Goal: Information Seeking & Learning: Understand process/instructions

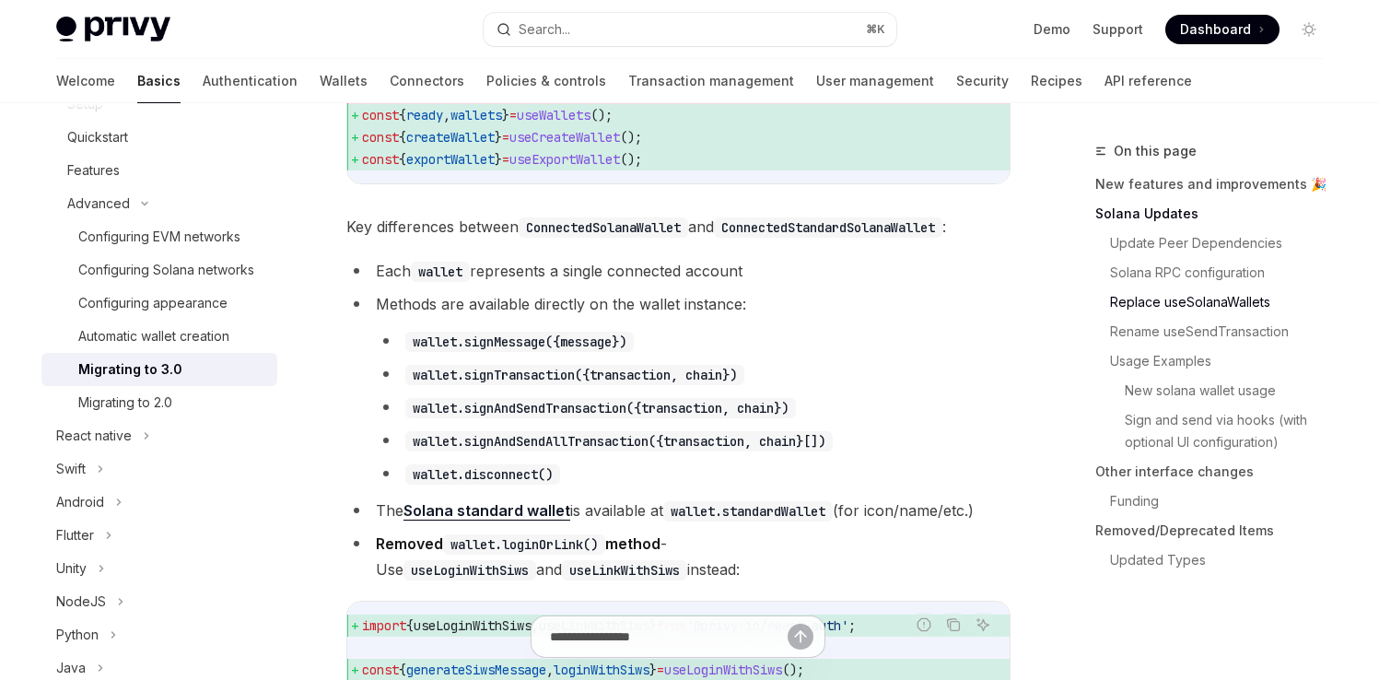
scroll to position [1899, 0]
click at [503, 384] on code "wallet.signTransaction({transaction, chain})" at bounding box center [574, 374] width 339 height 20
click at [500, 417] on code "wallet.signAndSendTransaction({transaction, chain})" at bounding box center [600, 407] width 391 height 20
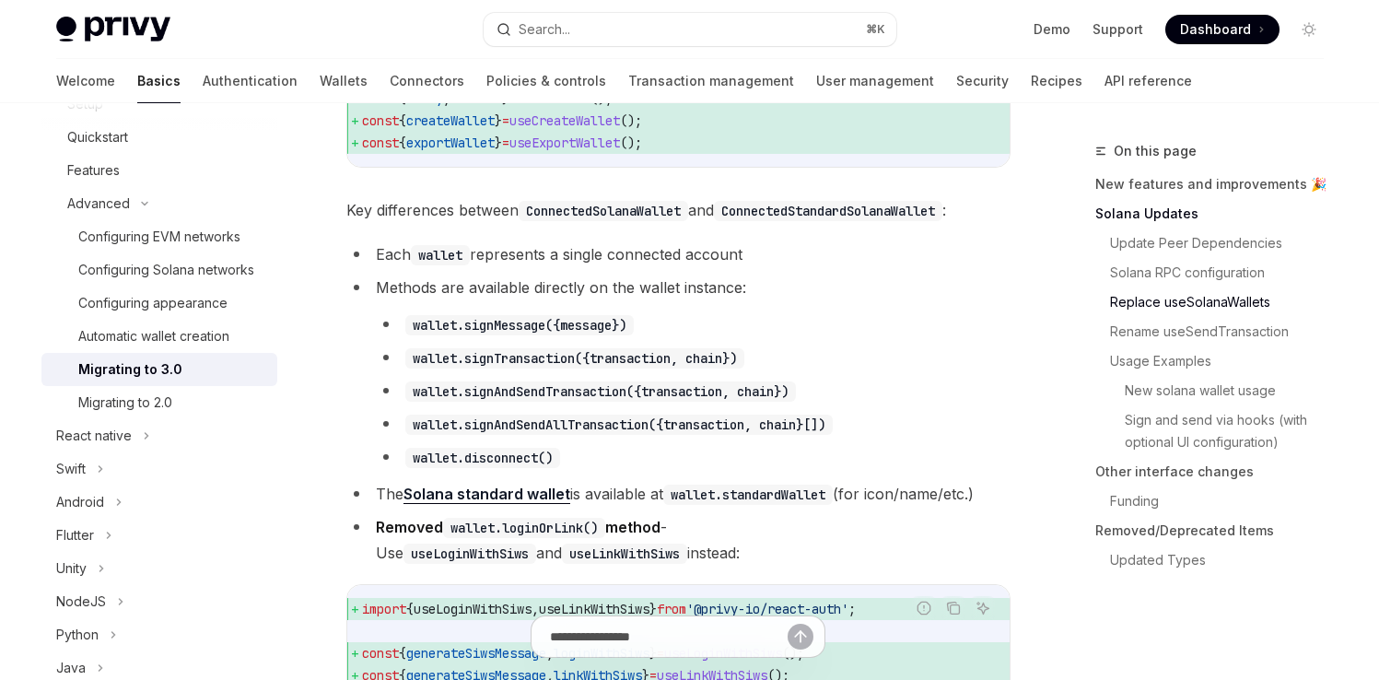
scroll to position [0, 0]
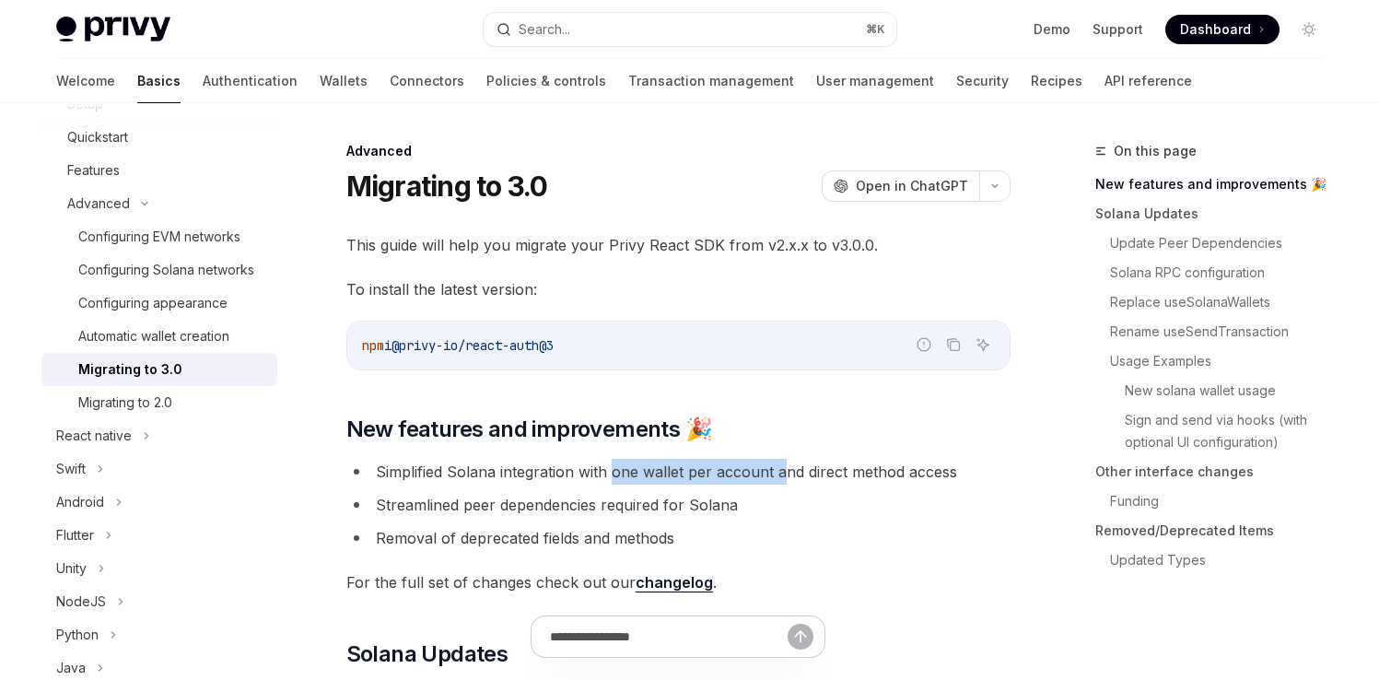
drag, startPoint x: 612, startPoint y: 475, endPoint x: 785, endPoint y: 460, distance: 173.9
click at [785, 460] on li "Simplified Solana integration with one wallet per account and direct method acc…" at bounding box center [678, 472] width 664 height 26
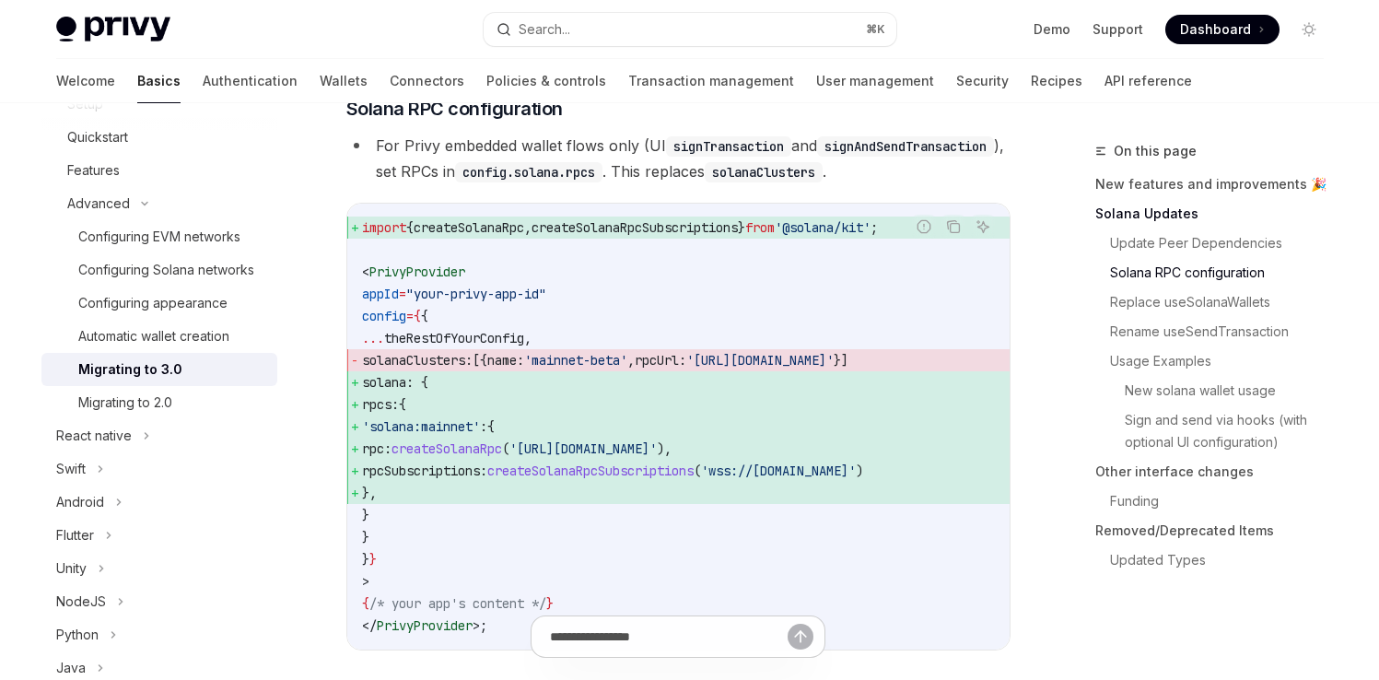
scroll to position [1086, 0]
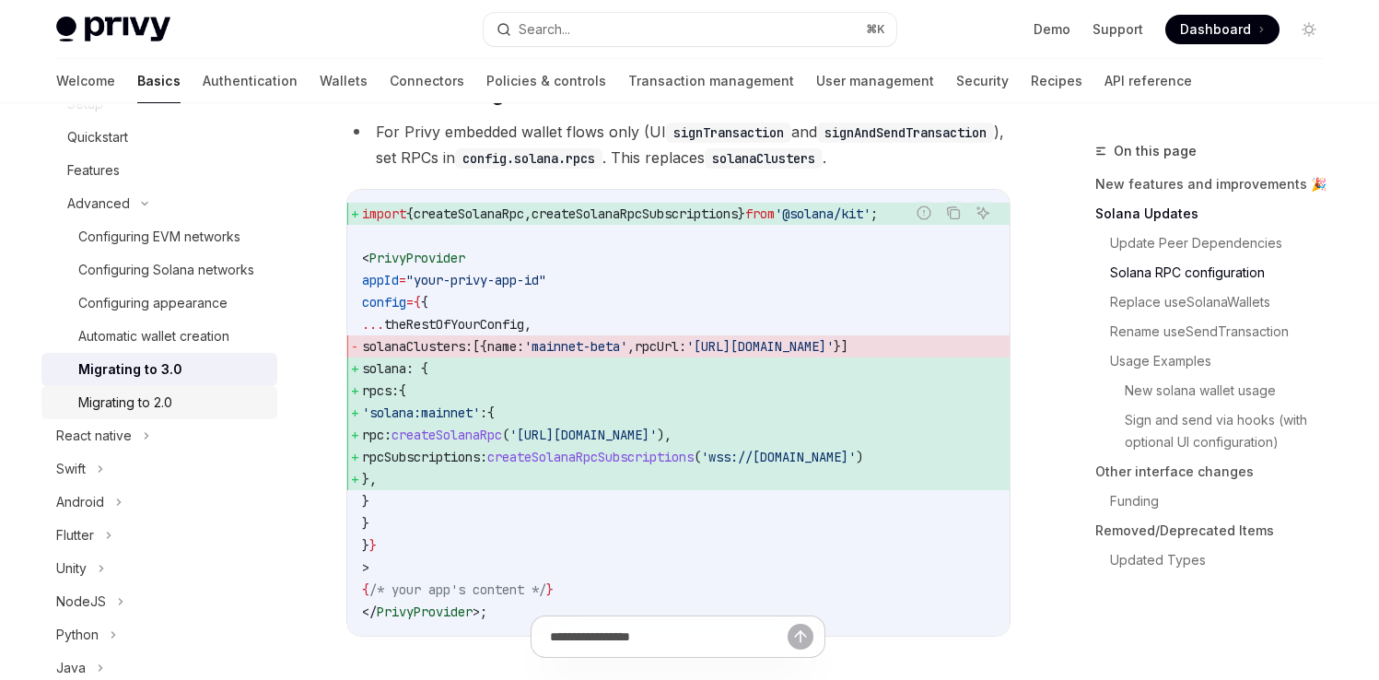
click at [153, 414] on div "Migrating to 2.0" at bounding box center [125, 403] width 94 height 22
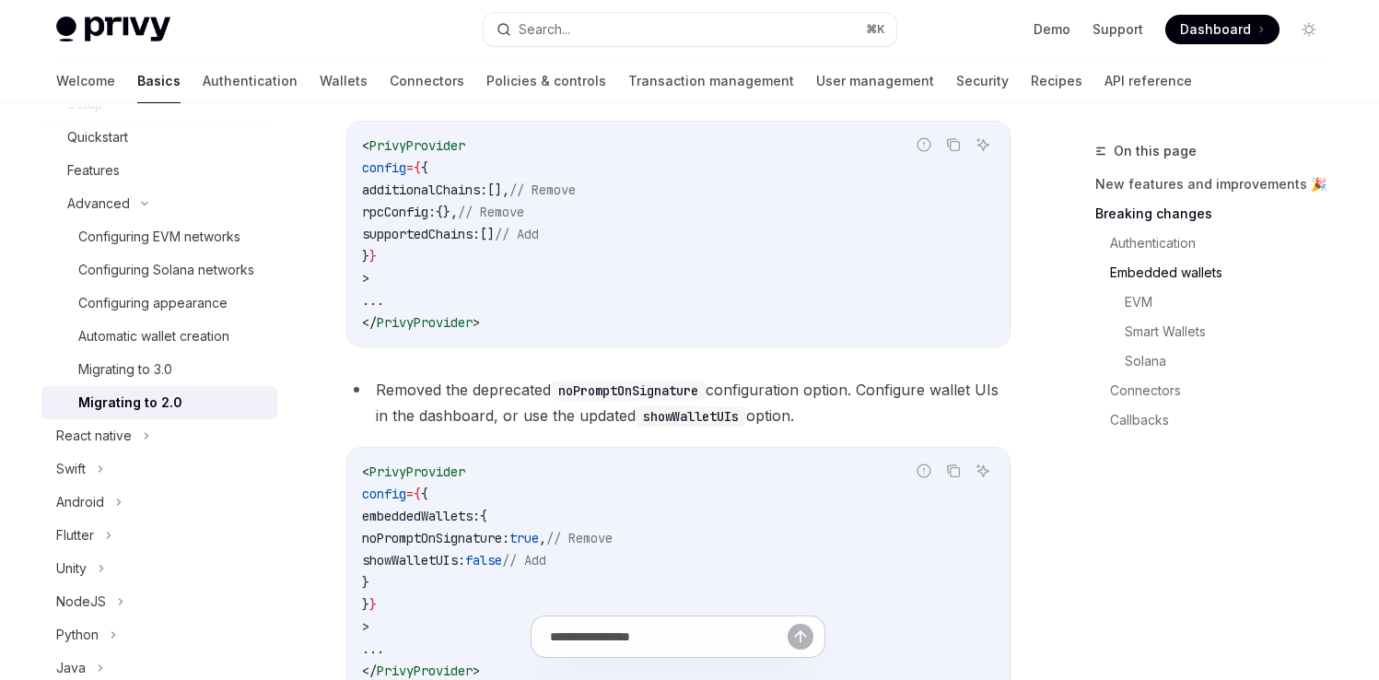
scroll to position [2472, 0]
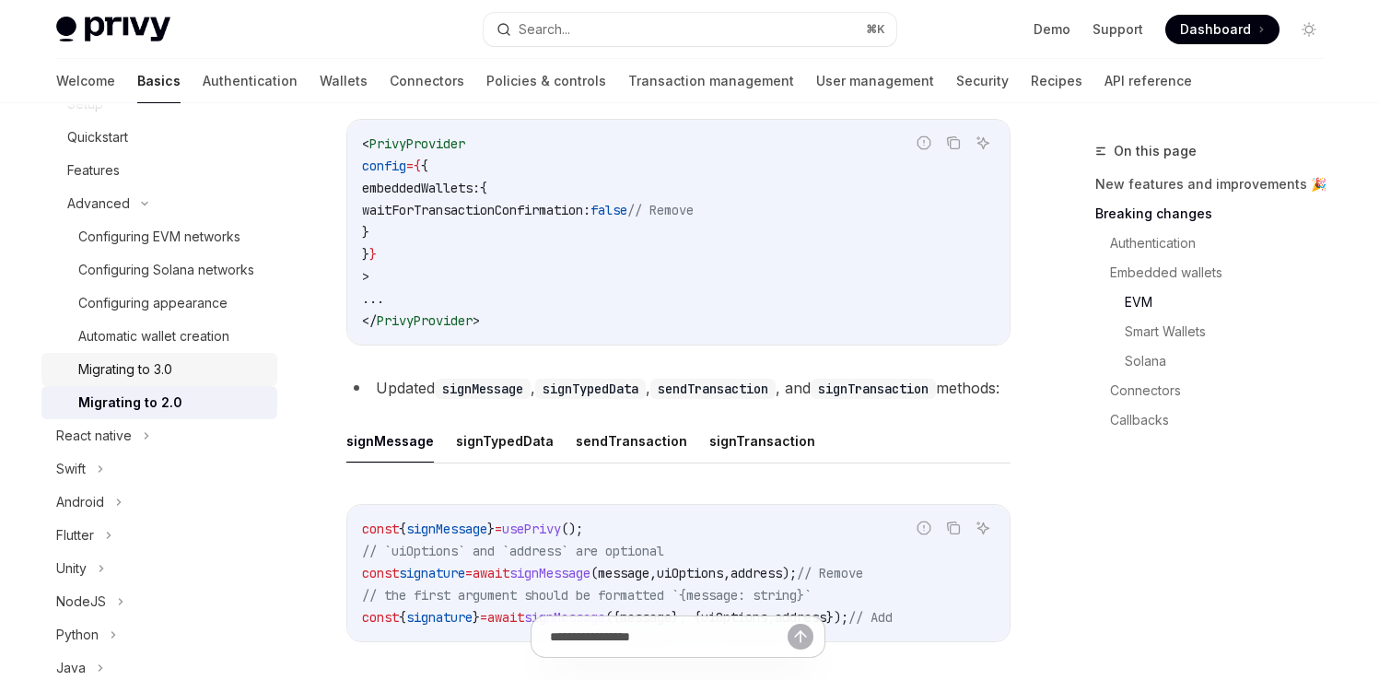
click at [182, 381] on div "Migrating to 3.0" at bounding box center [172, 369] width 188 height 22
type textarea "*"
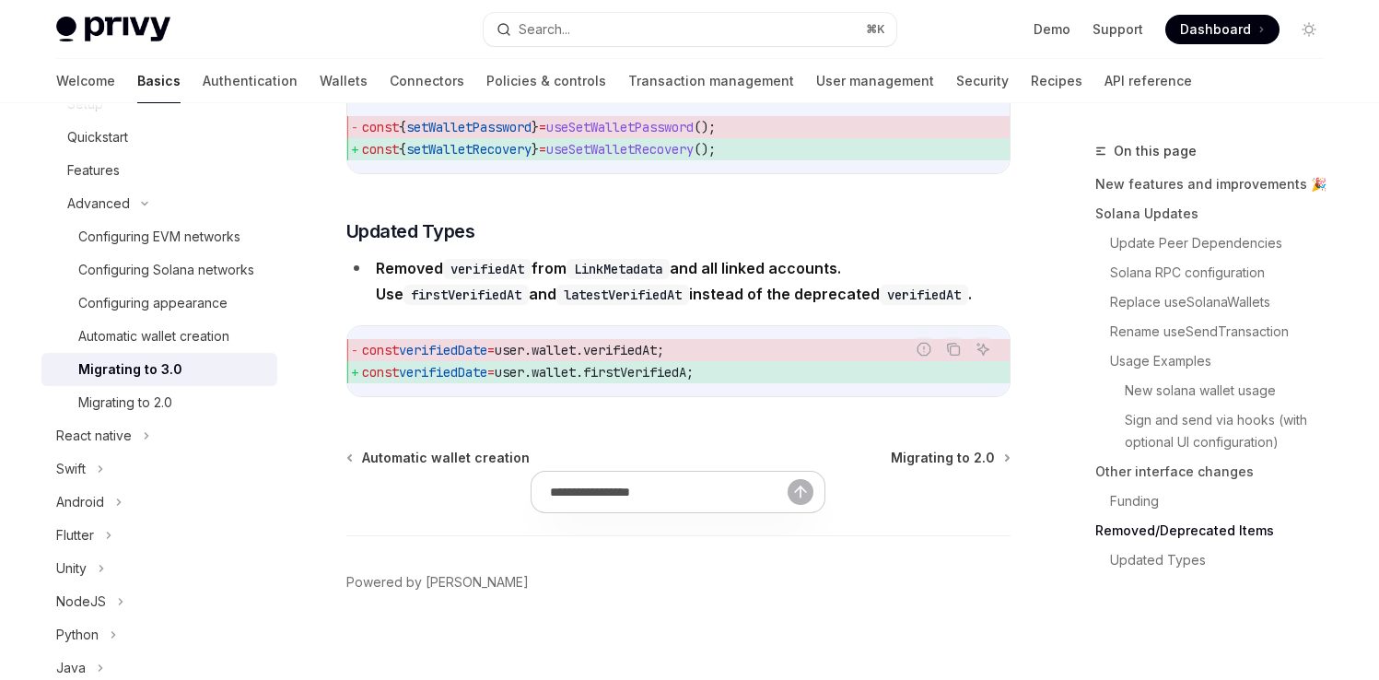
scroll to position [8359, 0]
